Goal: Information Seeking & Learning: Learn about a topic

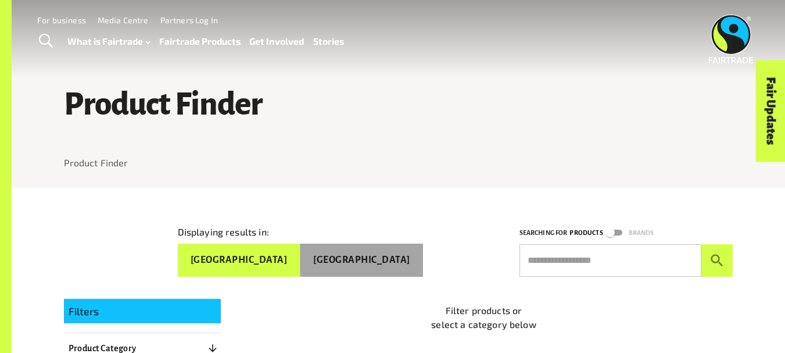
click at [407, 257] on button "[GEOGRAPHIC_DATA]" at bounding box center [361, 259] width 123 height 33
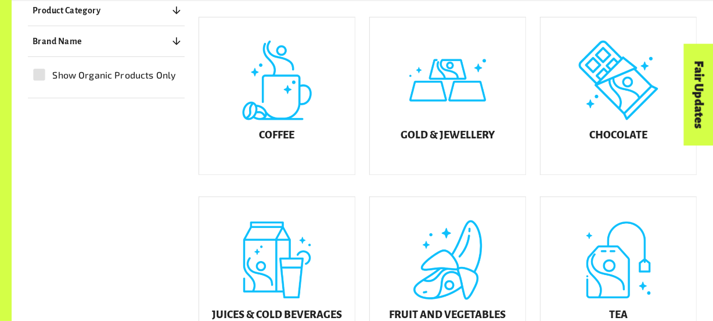
scroll to position [336, 0]
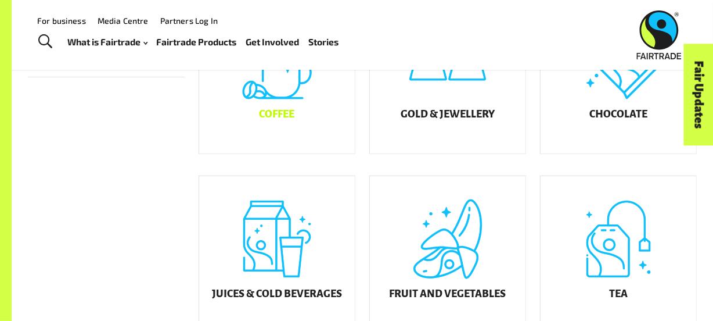
click at [291, 83] on div "Coffee" at bounding box center [277, 75] width 156 height 157
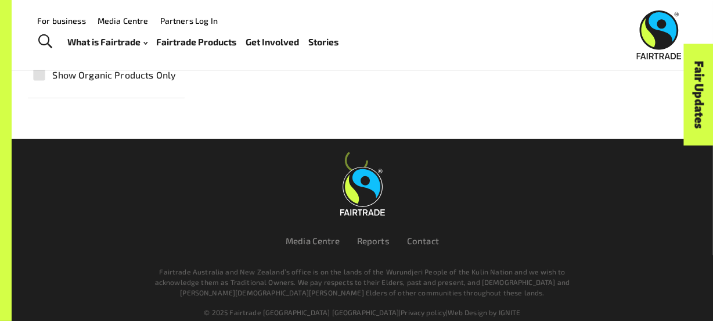
scroll to position [169, 0]
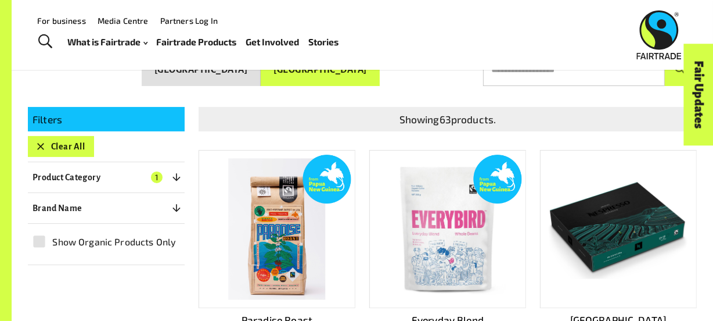
click at [40, 145] on icon "button" at bounding box center [41, 147] width 12 height 12
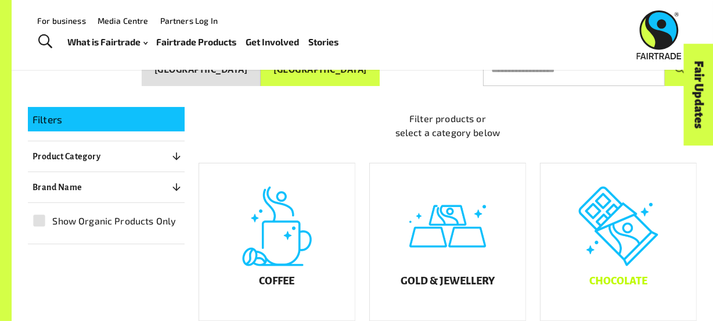
click at [635, 253] on div "Chocolate" at bounding box center [619, 241] width 156 height 157
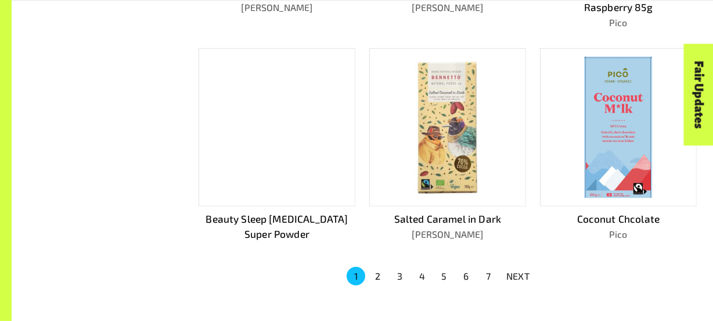
scroll to position [743, 0]
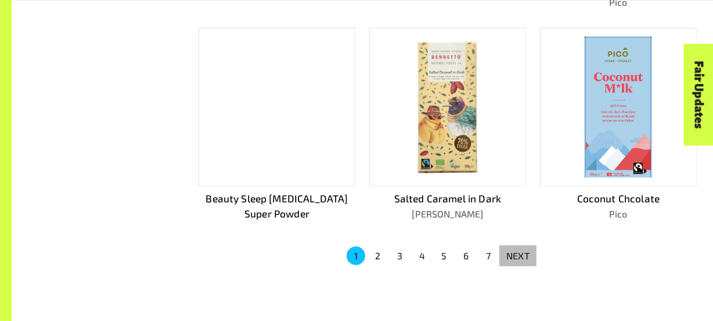
click at [523, 251] on p "NEXT" at bounding box center [517, 256] width 23 height 14
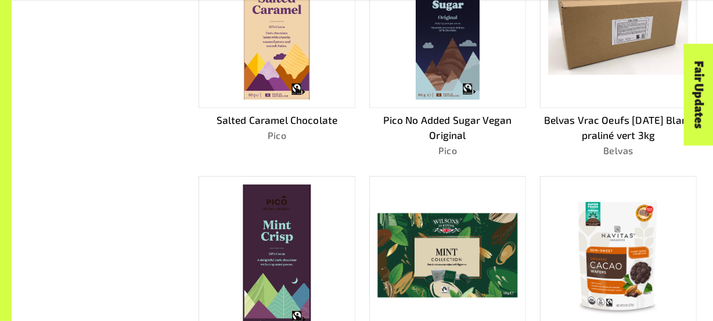
scroll to position [631, 0]
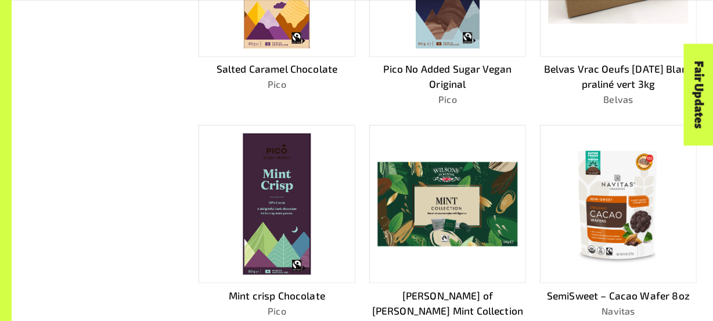
click at [480, 192] on img at bounding box center [447, 204] width 140 height 84
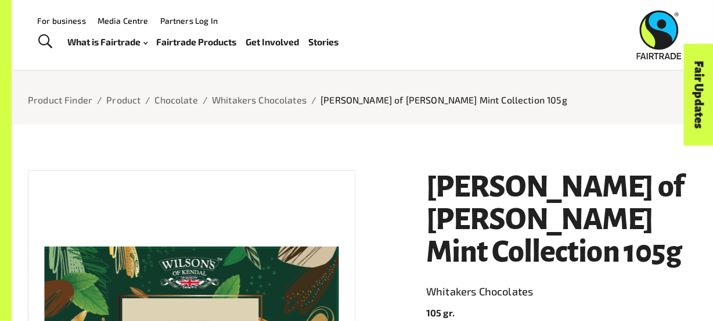
scroll to position [39, 0]
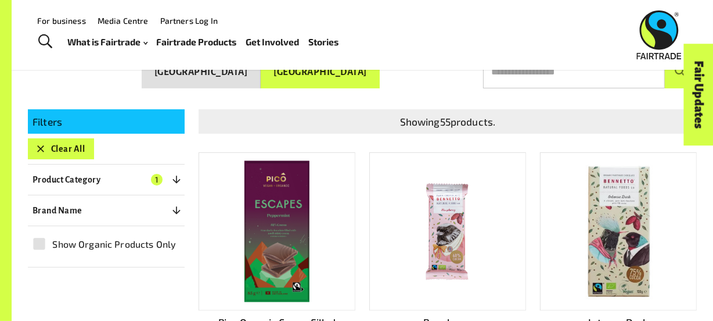
scroll to position [151, 0]
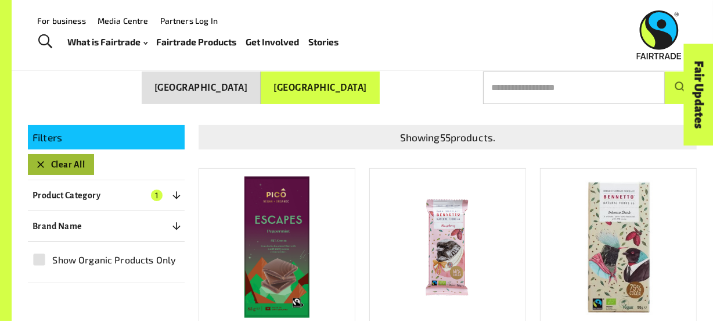
click at [41, 159] on icon "button" at bounding box center [41, 165] width 12 height 12
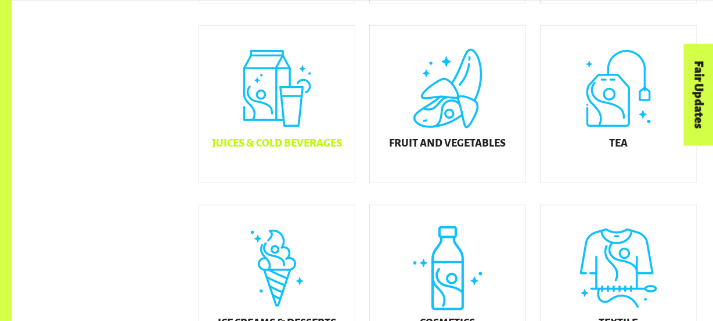
scroll to position [495, 0]
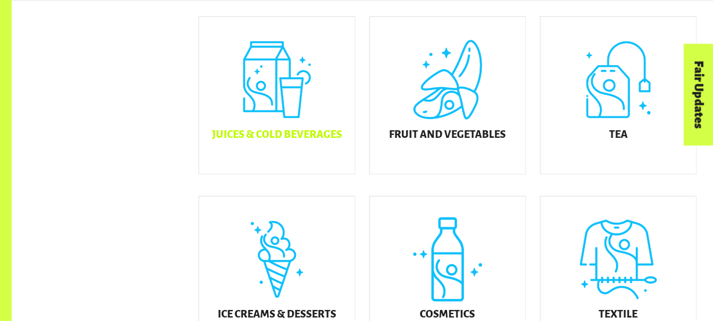
click at [268, 141] on h5 "Juices & Cold Beverages" at bounding box center [277, 135] width 130 height 12
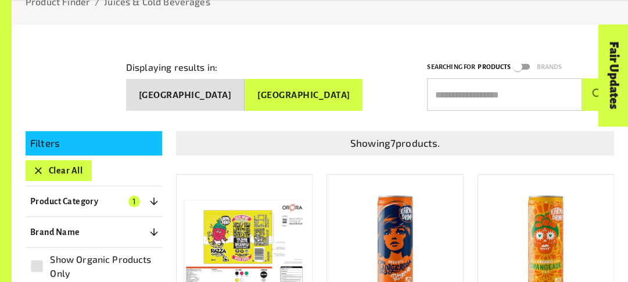
scroll to position [135, 0]
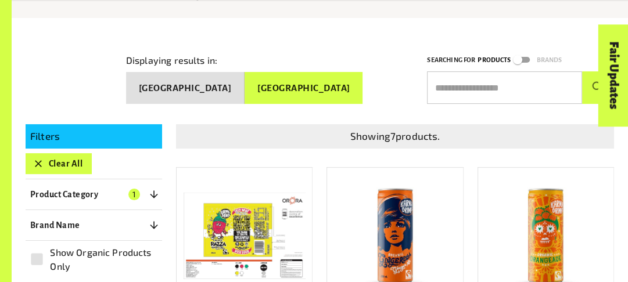
drag, startPoint x: 294, startPoint y: 142, endPoint x: 117, endPoint y: 256, distance: 211.0
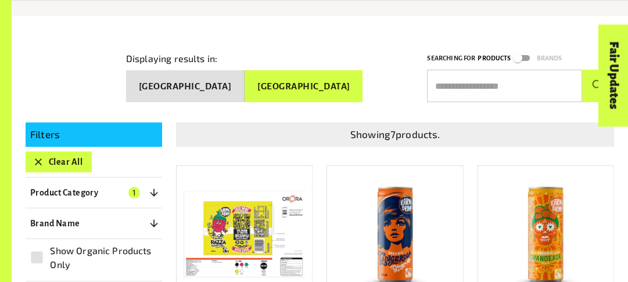
click at [113, 127] on p "Filters" at bounding box center [93, 134] width 127 height 15
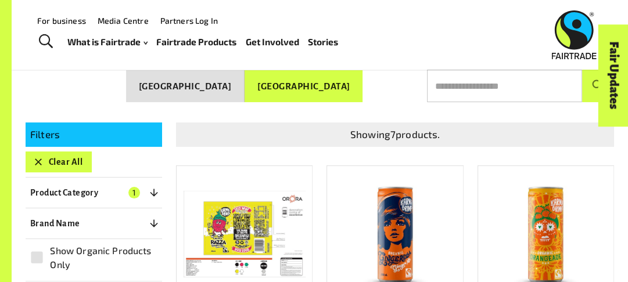
click at [118, 128] on p "Filters" at bounding box center [93, 134] width 127 height 15
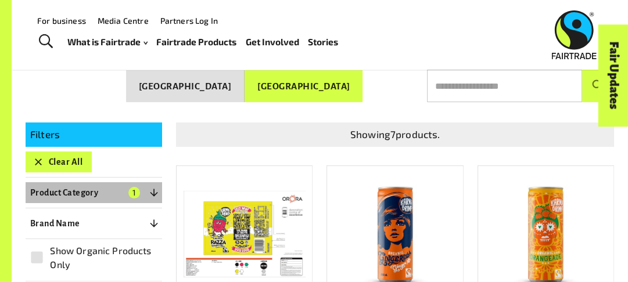
click at [66, 188] on p "Product Category" at bounding box center [64, 193] width 68 height 14
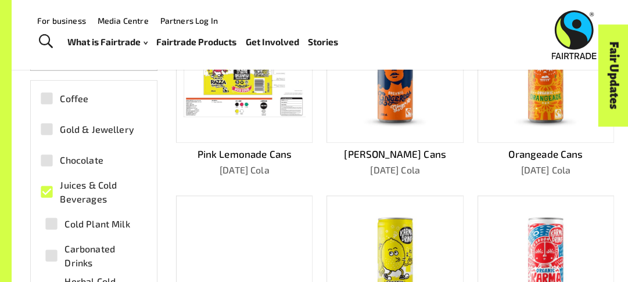
scroll to position [46, 0]
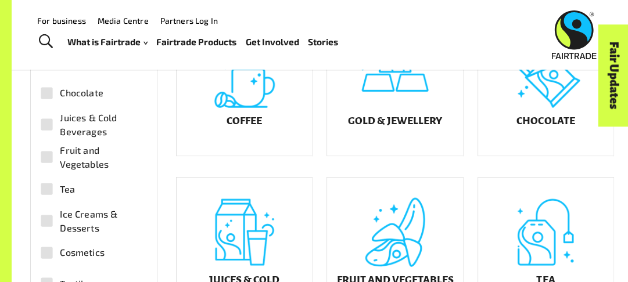
scroll to position [415, 0]
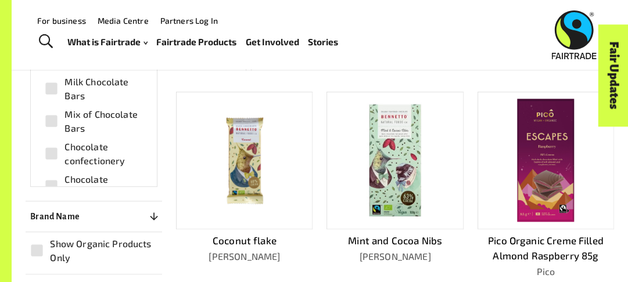
scroll to position [133, 0]
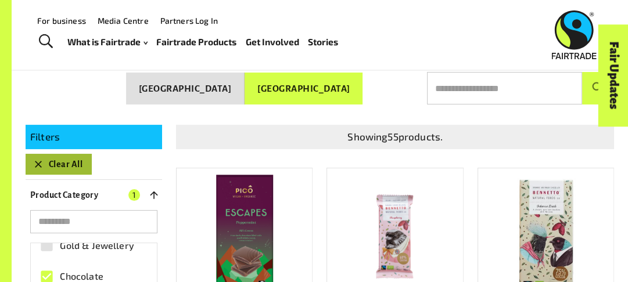
click at [37, 159] on icon "button" at bounding box center [39, 165] width 12 height 12
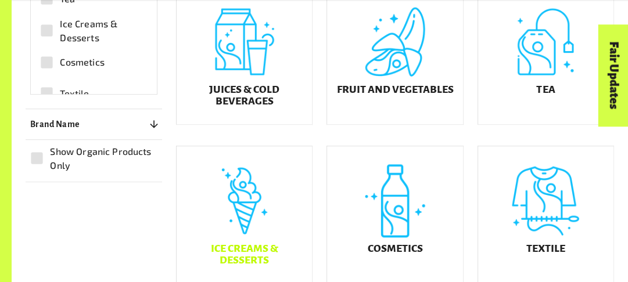
scroll to position [492, 0]
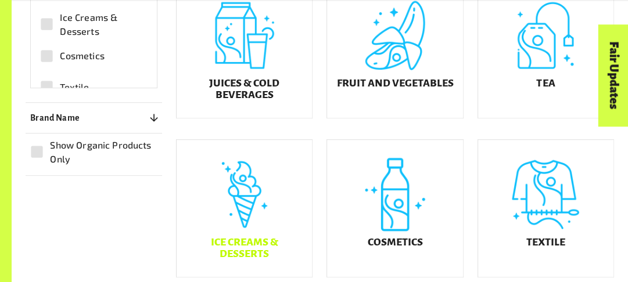
click at [214, 188] on div "Ice Creams & Desserts" at bounding box center [244, 208] width 135 height 136
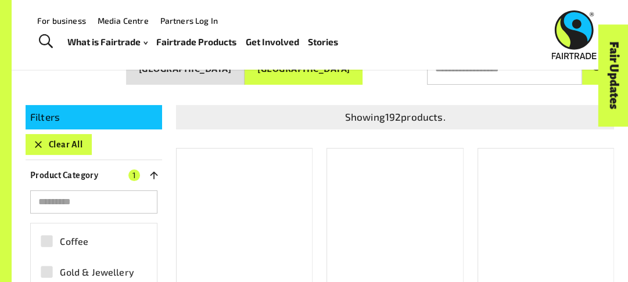
click at [264, 110] on p "Showing 192 products." at bounding box center [395, 117] width 429 height 15
click at [347, 44] on ul "What is Fairtrade How Fairtrade works Where Fairtrade works Fast facts Who we a…" at bounding box center [207, 42] width 280 height 16
drag, startPoint x: 358, startPoint y: 137, endPoint x: 353, endPoint y: 108, distance: 29.5
click at [355, 110] on p "Showing 192 products." at bounding box center [395, 117] width 429 height 15
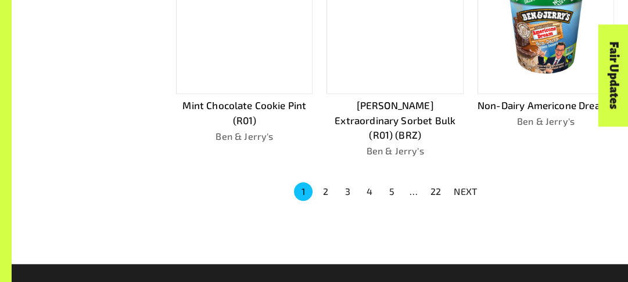
scroll to position [915, 0]
